Goal: Information Seeking & Learning: Learn about a topic

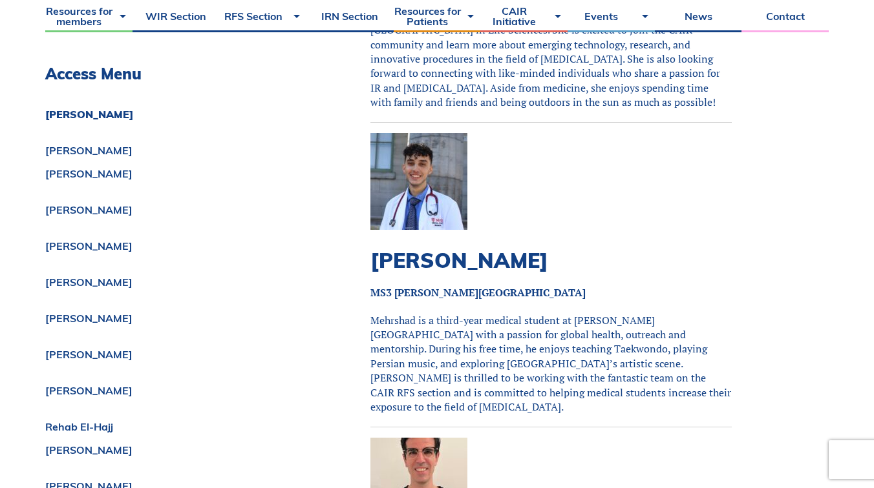
scroll to position [613, 0]
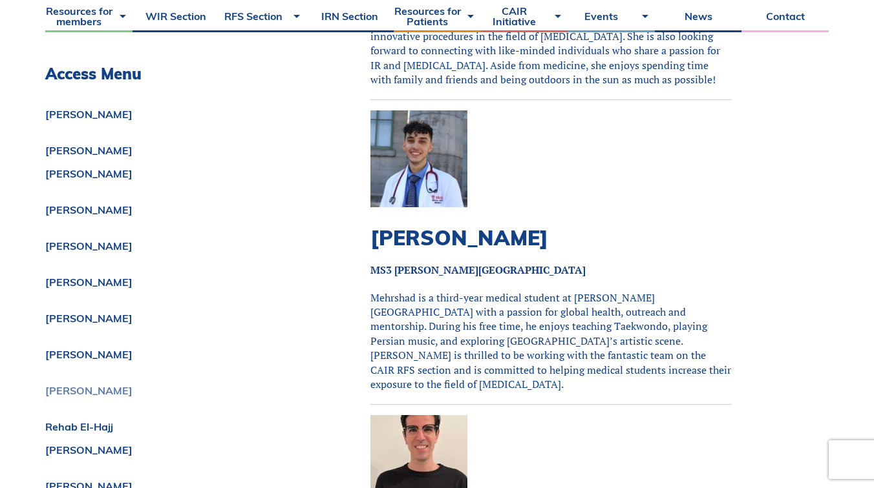
click at [96, 389] on link "[PERSON_NAME]" at bounding box center [175, 391] width 260 height 10
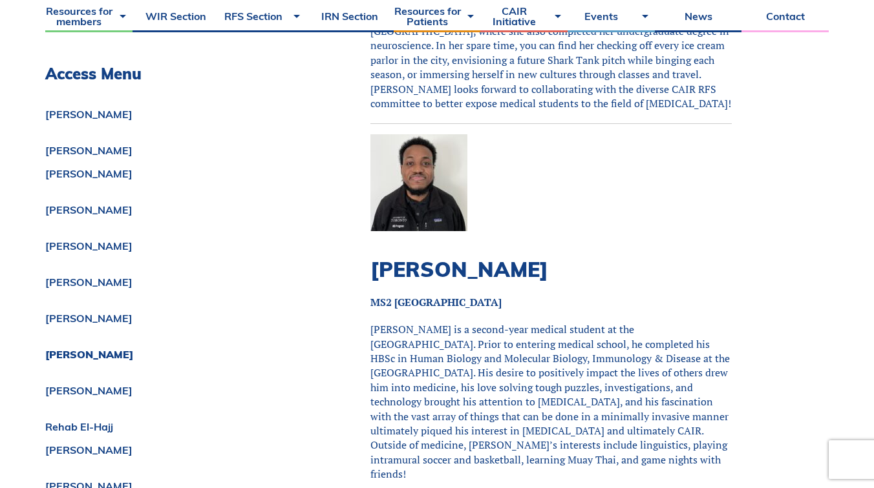
scroll to position [2811, 0]
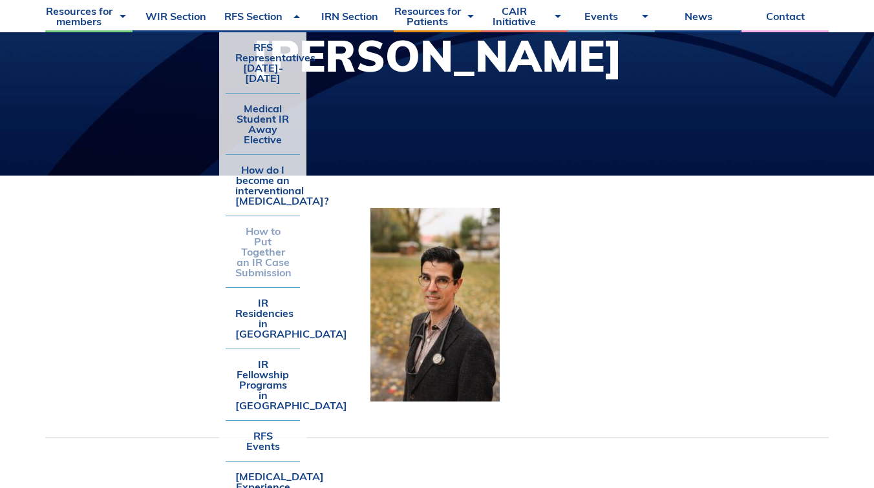
scroll to position [199, 0]
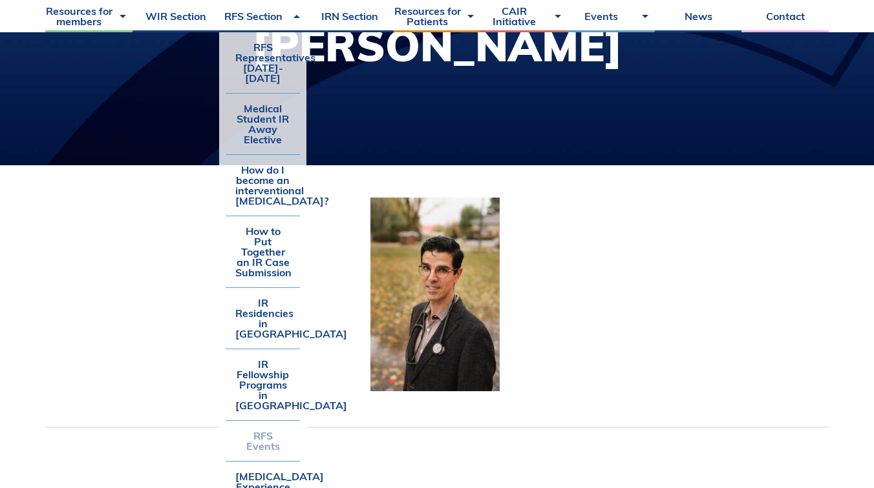
click at [253, 421] on link "RFS Events" at bounding box center [262, 441] width 74 height 40
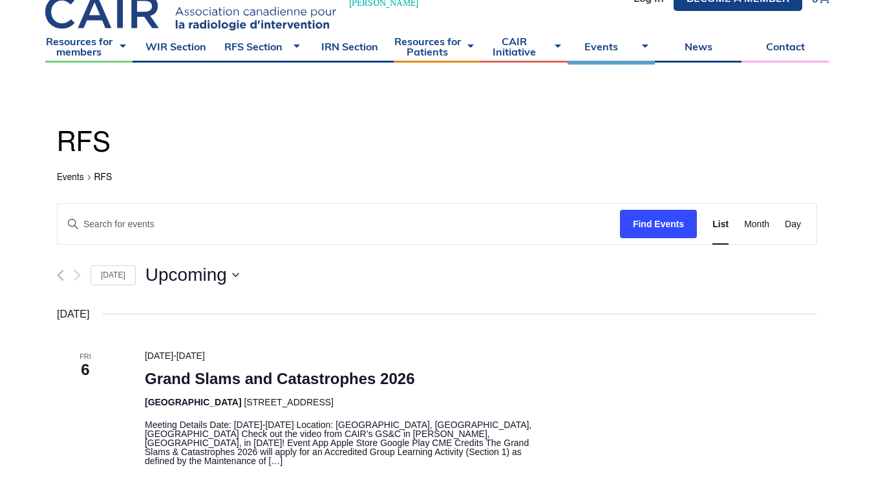
scroll to position [78, 0]
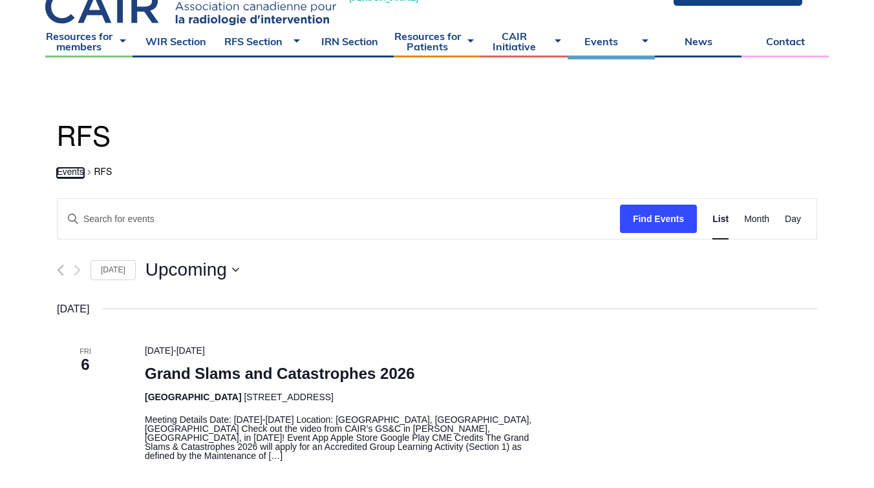
click at [65, 171] on link "Events" at bounding box center [70, 173] width 27 height 10
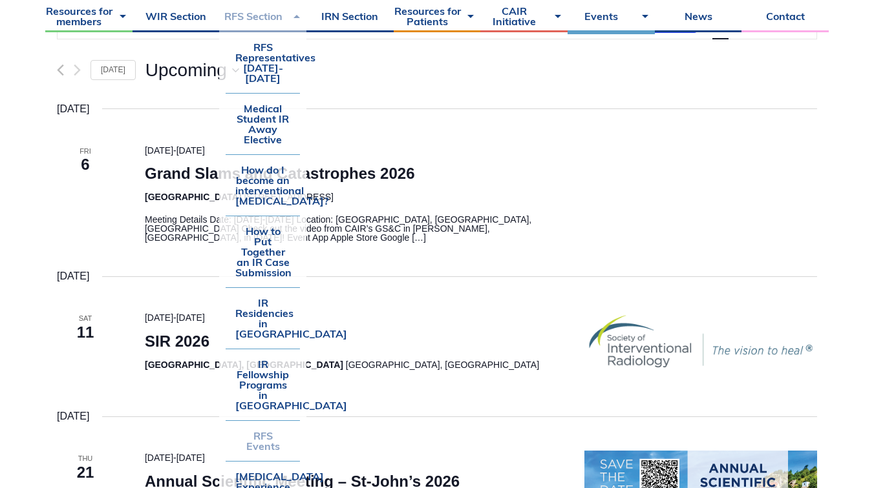
scroll to position [257, 0]
